Goal: Task Accomplishment & Management: Use online tool/utility

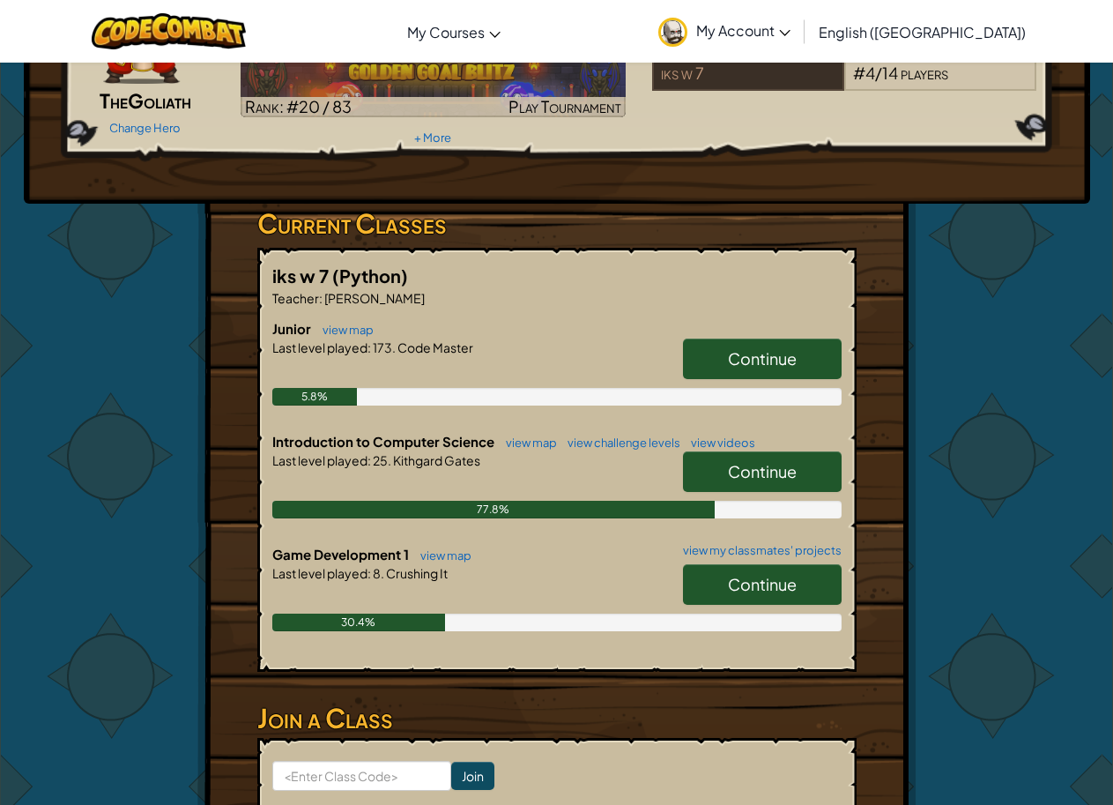
scroll to position [176, 0]
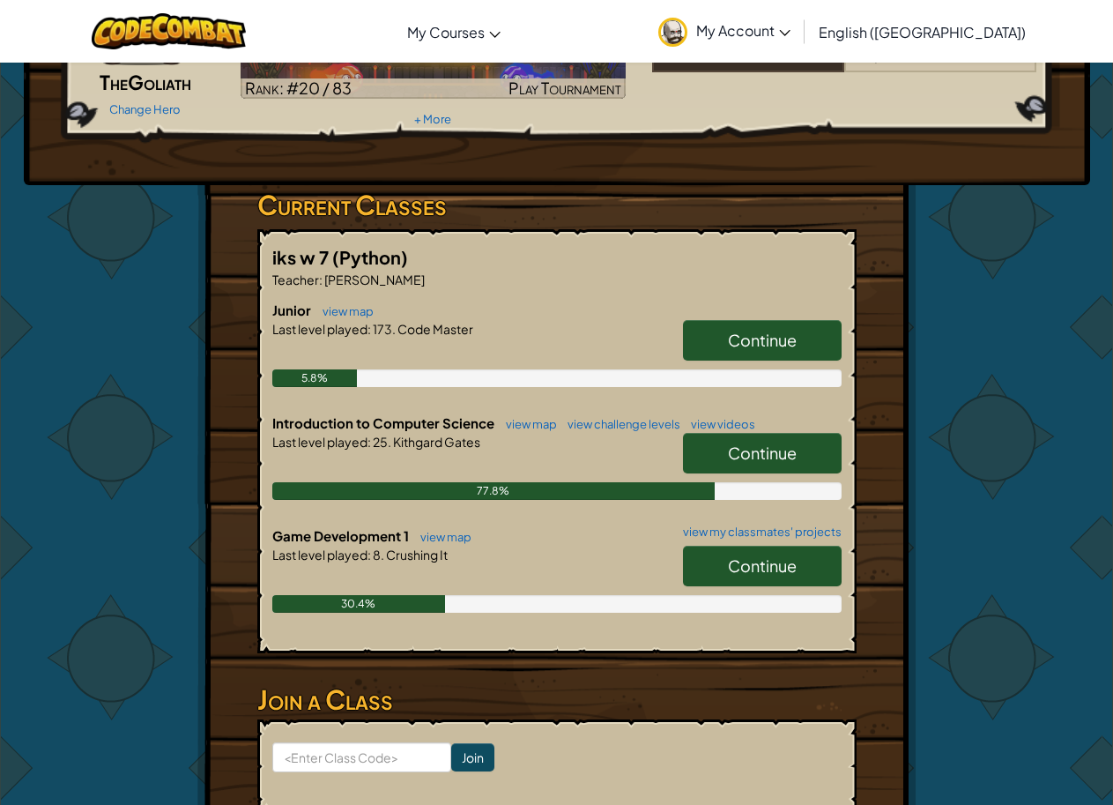
click at [754, 460] on span "Continue" at bounding box center [762, 452] width 69 height 20
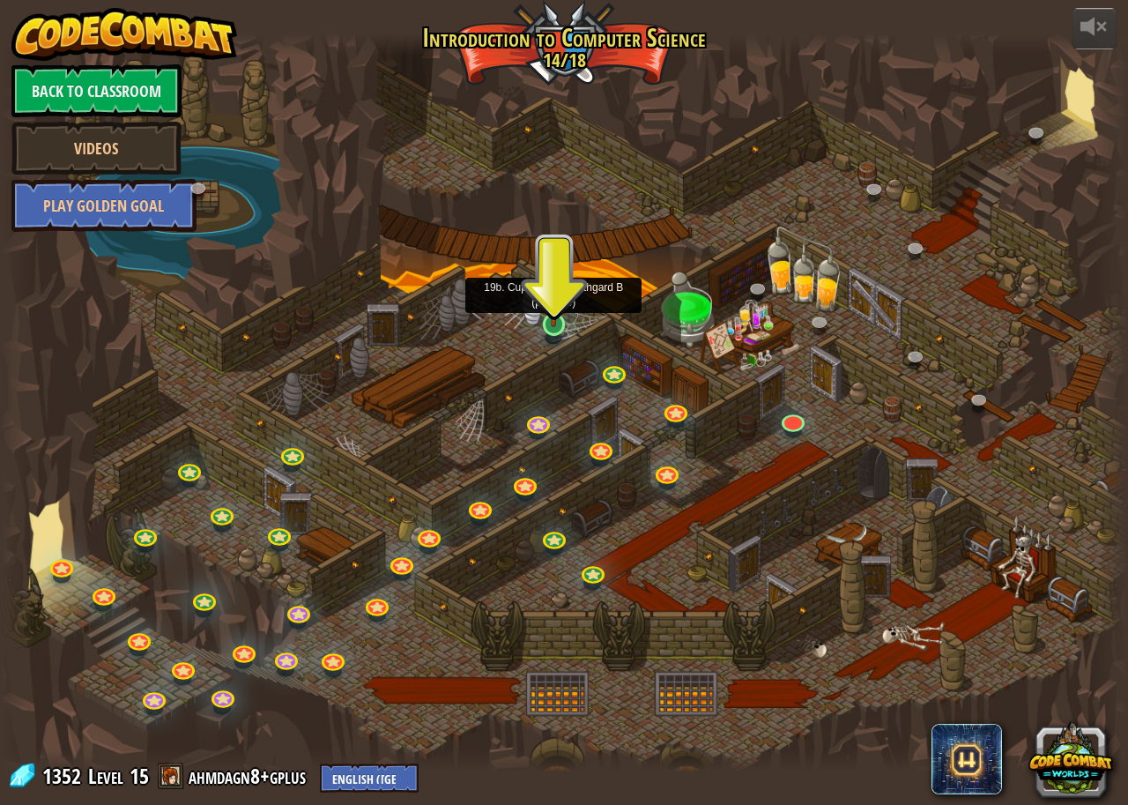
click at [551, 318] on img at bounding box center [553, 292] width 29 height 67
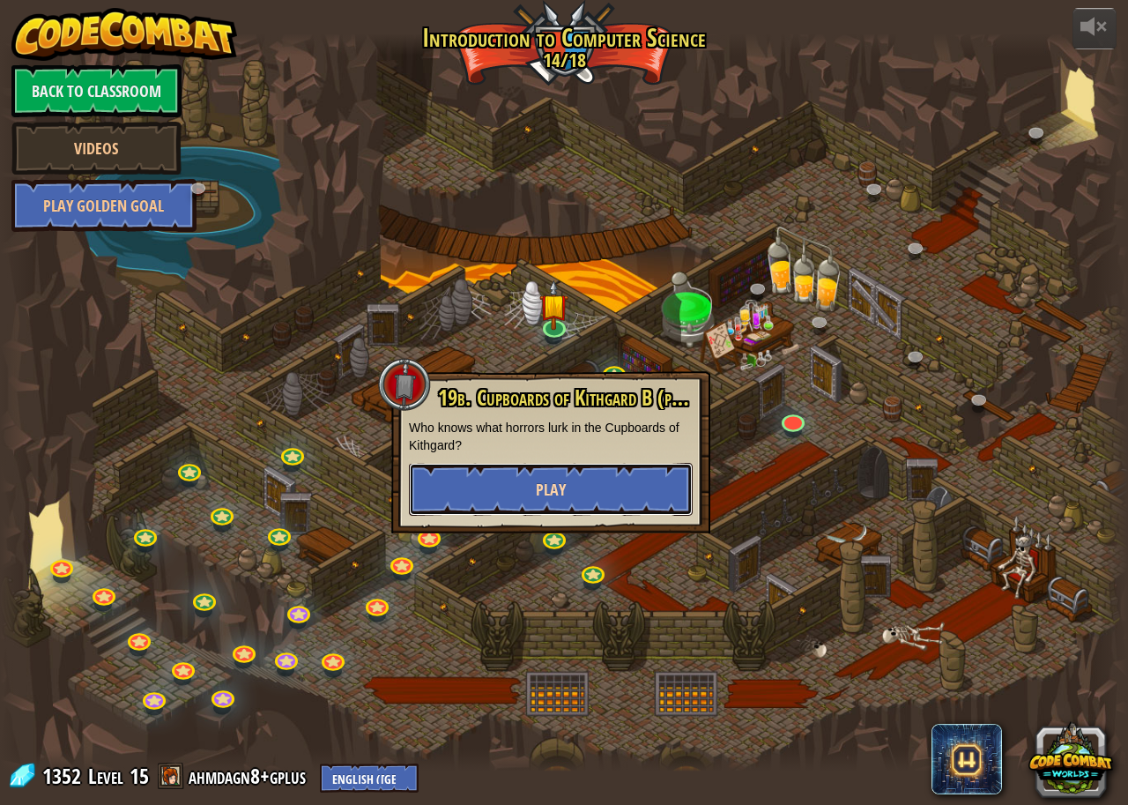
click at [549, 476] on button "Play" at bounding box center [551, 489] width 284 height 53
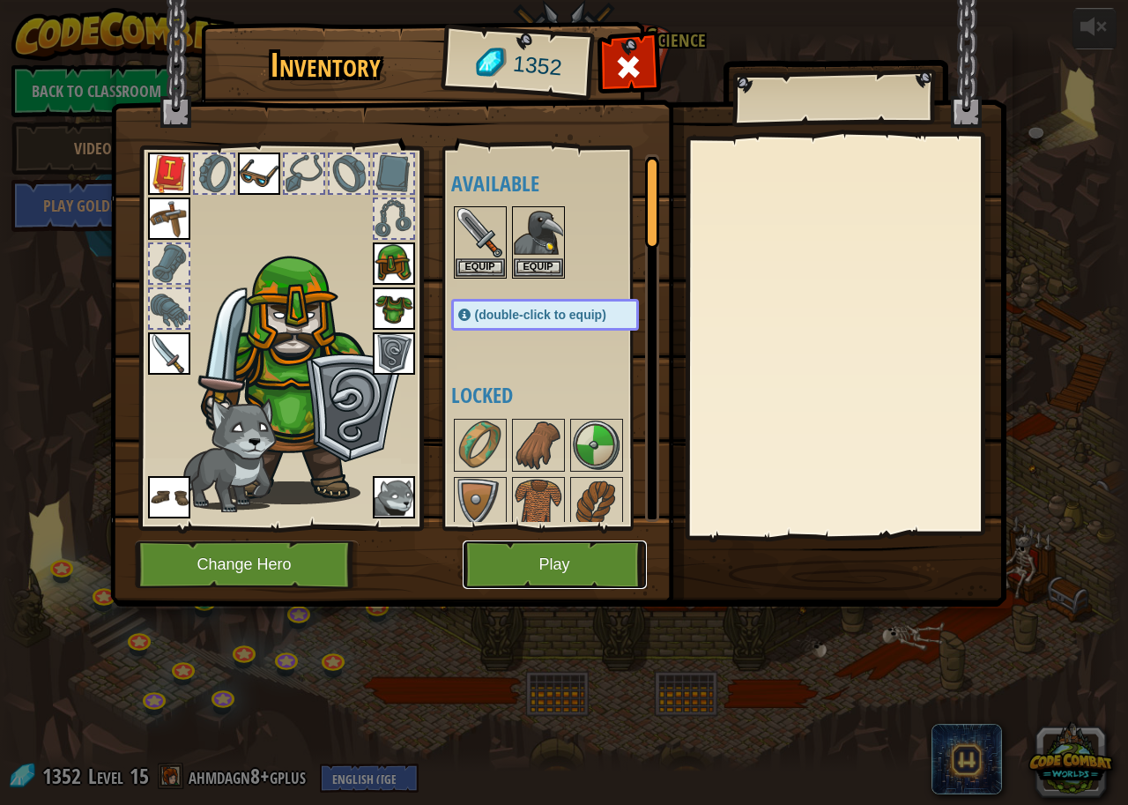
click at [555, 557] on button "Play" at bounding box center [555, 564] width 184 height 48
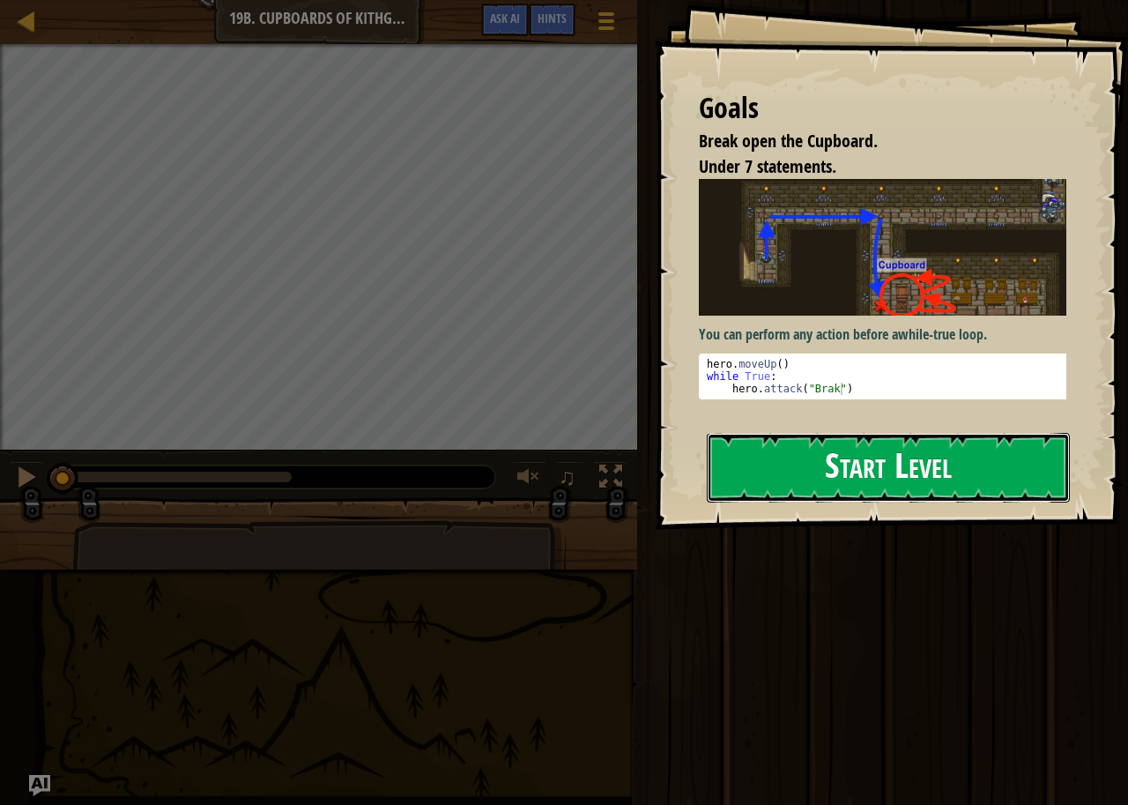
click at [927, 467] on button "Start Level" at bounding box center [888, 468] width 363 height 70
